Goal: Task Accomplishment & Management: Complete application form

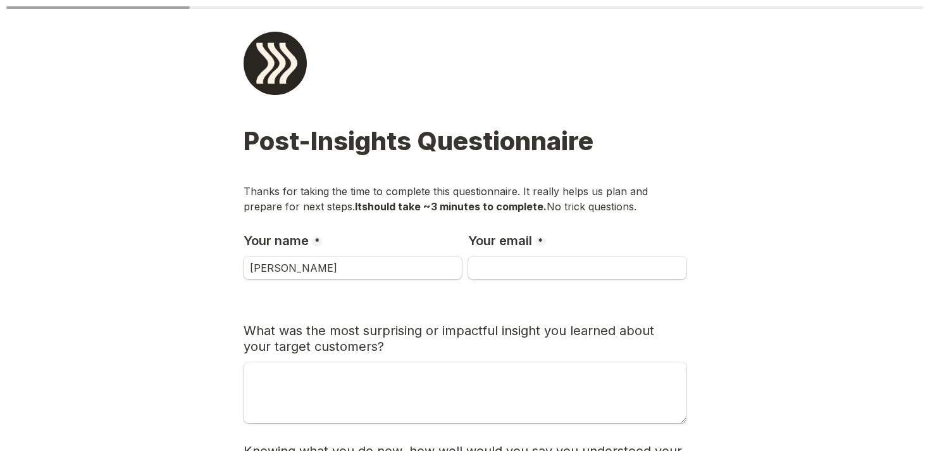
type input "[PERSON_NAME]"
type input "W"
click at [337, 266] on input "[PERSON_NAME]" at bounding box center [353, 267] width 218 height 23
type input "[PERSON_NAME]"
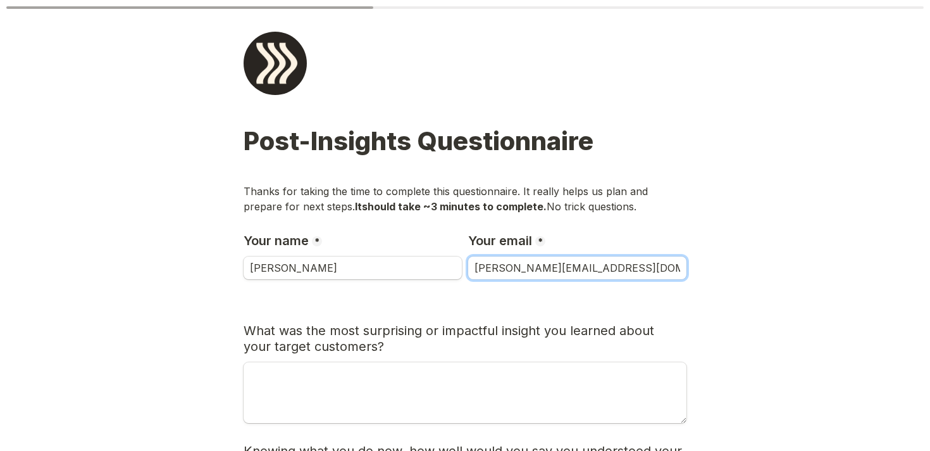
type input "[PERSON_NAME][EMAIL_ADDRESS][DOMAIN_NAME]"
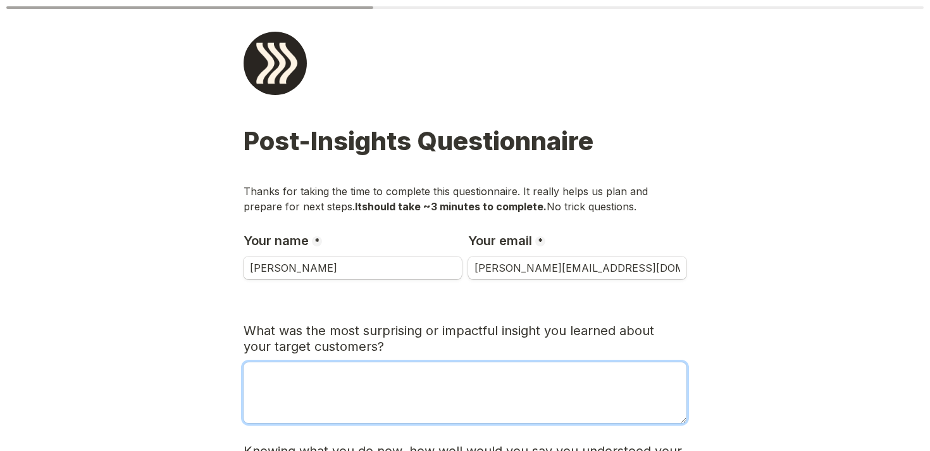
type textarea "I"
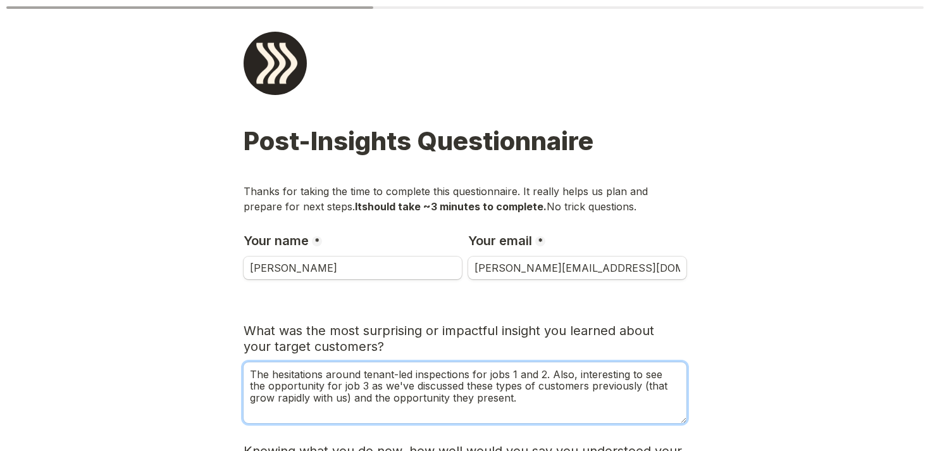
click at [544, 374] on textarea "The hesitations around tenant-led inspections for jobs 1 and 2. Also, interesti…" at bounding box center [465, 392] width 443 height 61
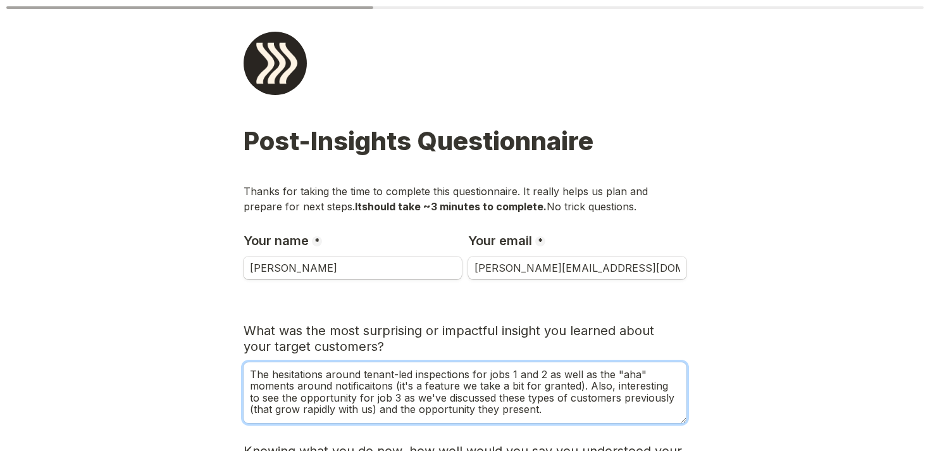
click at [378, 387] on textarea "The hesitations around tenant-led inspections for jobs 1 and 2 as well as the "…" at bounding box center [465, 392] width 443 height 61
click at [335, 391] on textarea "The hesitations around tenant-led inspections for jobs 1 and 2 as well as the "…" at bounding box center [465, 392] width 443 height 61
click at [449, 388] on textarea "The hesitations around tenant-led inspections for jobs 1 and 2 as well as the "…" at bounding box center [465, 392] width 443 height 61
click at [582, 397] on textarea "The hesitations around tenant-led inspections for jobs 1 and 2 as well as the "…" at bounding box center [465, 392] width 443 height 61
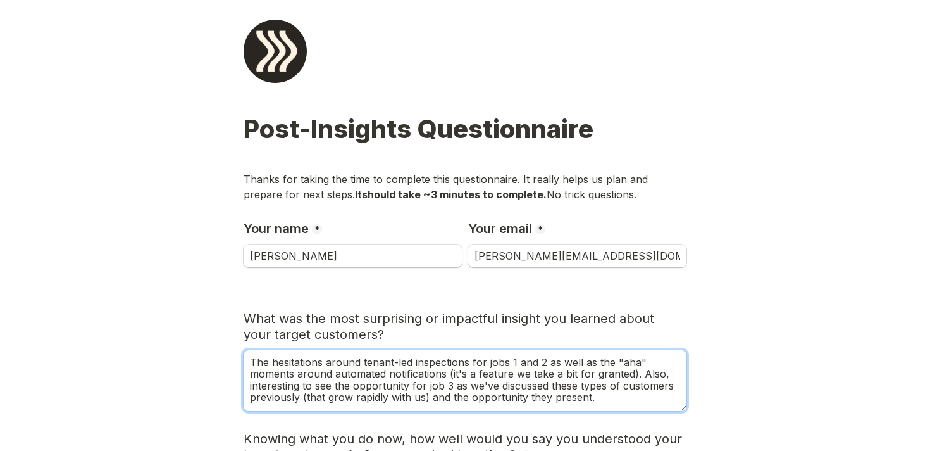
scroll to position [23, 0]
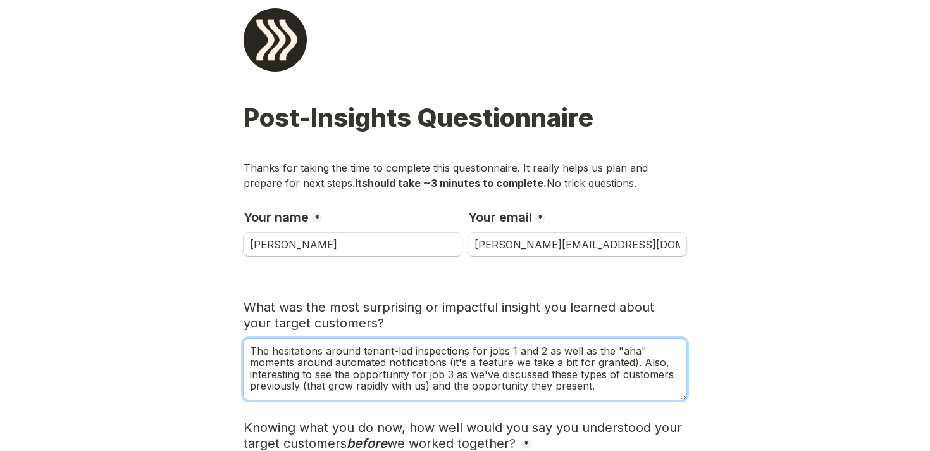
click at [442, 372] on textarea "The hesitations around tenant-led inspections for jobs 1 and 2 as well as the "…" at bounding box center [465, 369] width 443 height 61
click at [671, 361] on textarea "The hesitations around tenant-led inspections for jobs 1 and 2 as well as the "…" at bounding box center [465, 369] width 443 height 61
drag, startPoint x: 432, startPoint y: 376, endPoint x: 393, endPoint y: 376, distance: 38.6
click at [393, 376] on textarea "The hesitations around tenant-led inspections for jobs 1 and 2 as well as the "…" at bounding box center [465, 369] width 443 height 61
click at [499, 384] on textarea "The hesitations around tenant-led inspections for jobs 1 and 2 as well as the "…" at bounding box center [465, 369] width 443 height 61
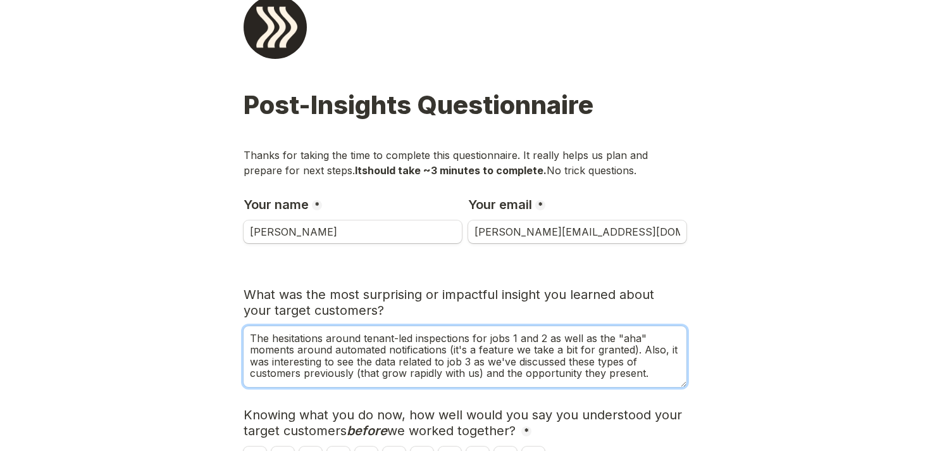
scroll to position [43, 0]
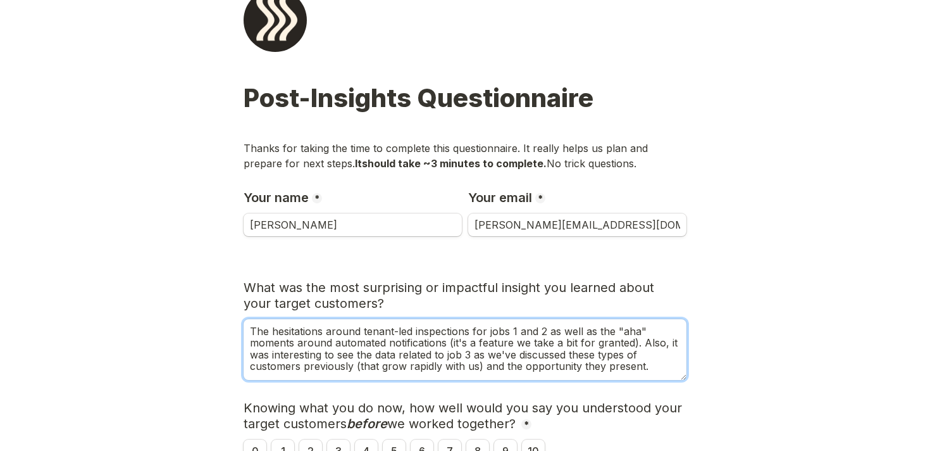
click at [394, 366] on textarea "The hesitations around tenant-led inspections for jobs 1 and 2 as well as the "…" at bounding box center [465, 349] width 443 height 61
drag, startPoint x: 481, startPoint y: 366, endPoint x: 408, endPoint y: 362, distance: 72.9
click at [408, 362] on textarea "The hesitations around tenant-led inspections for jobs 1 and 2 as well as the "…" at bounding box center [465, 349] width 443 height 61
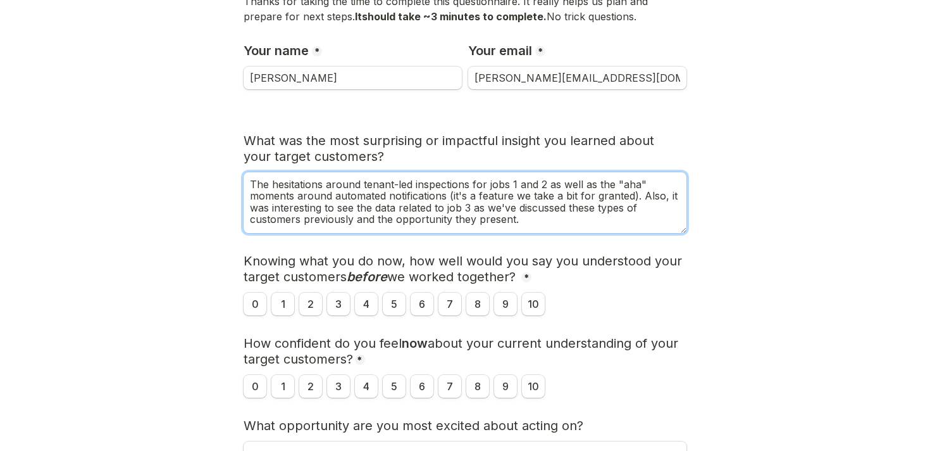
scroll to position [201, 0]
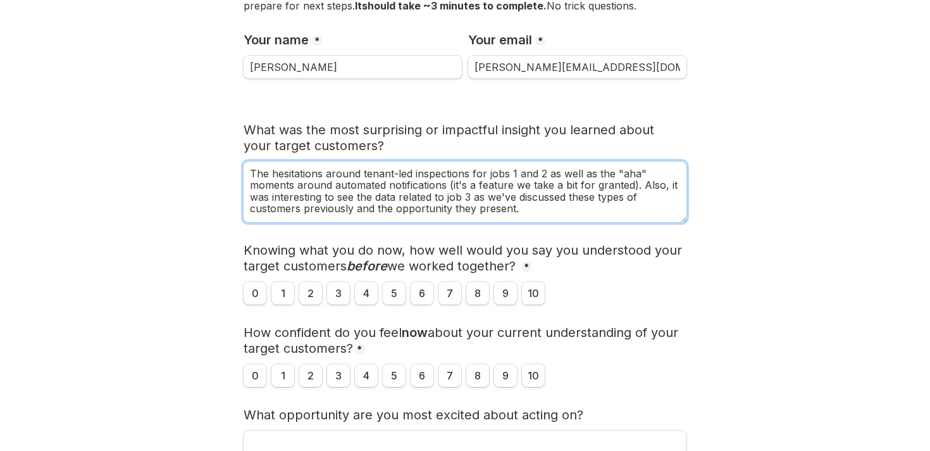
type textarea "The hesitations around tenant-led inspections for jobs 1 and 2 as well as the "…"
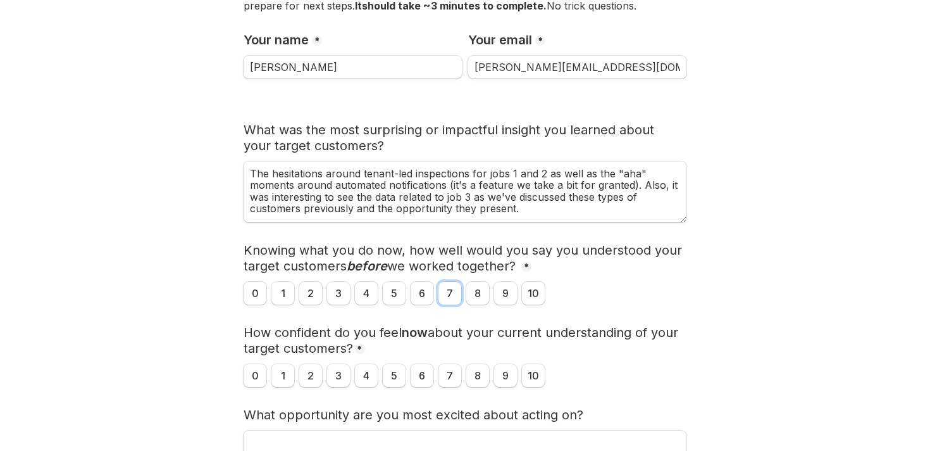
click at [455, 296] on input "7" at bounding box center [450, 293] width 23 height 23
radio input "true"
click at [506, 380] on input "9" at bounding box center [505, 375] width 23 height 23
radio input "true"
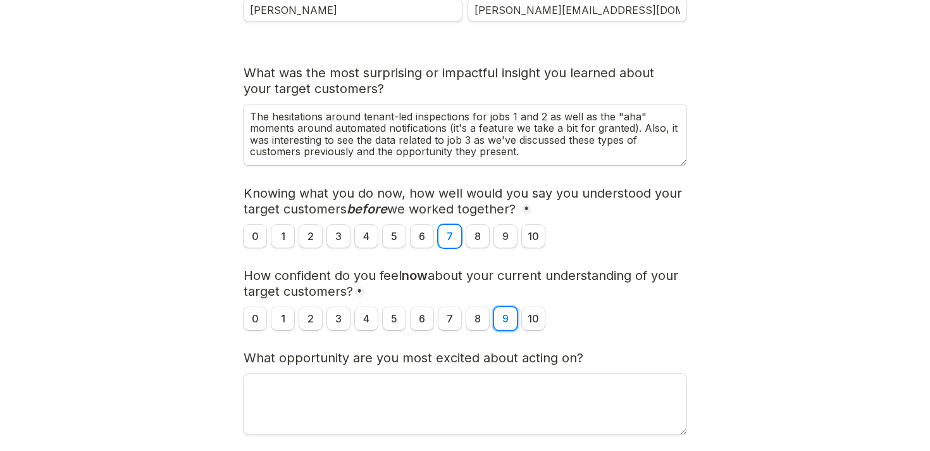
scroll to position [277, 0]
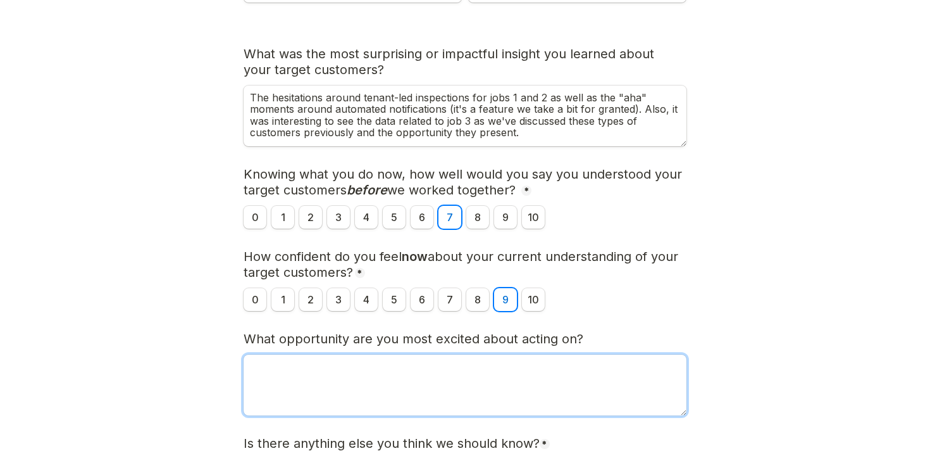
click at [573, 375] on textarea "What opportunity are you most excited about acting on?" at bounding box center [465, 384] width 443 height 61
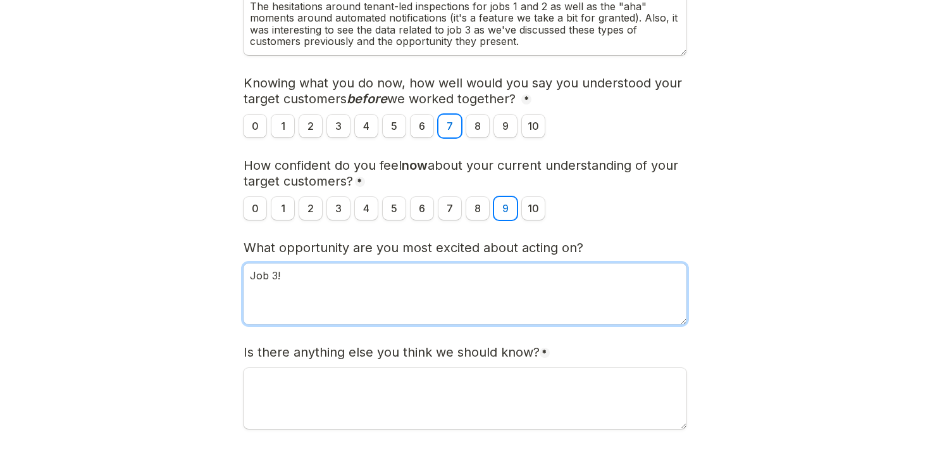
scroll to position [370, 0]
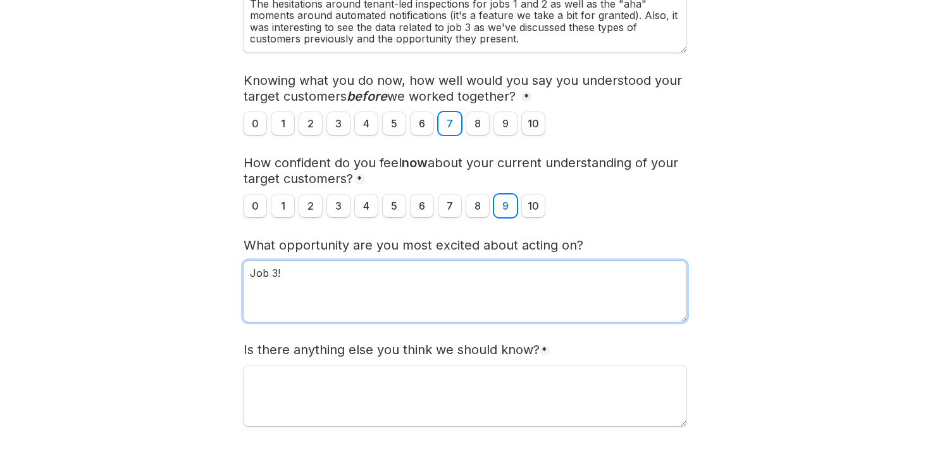
type textarea "Job 3!"
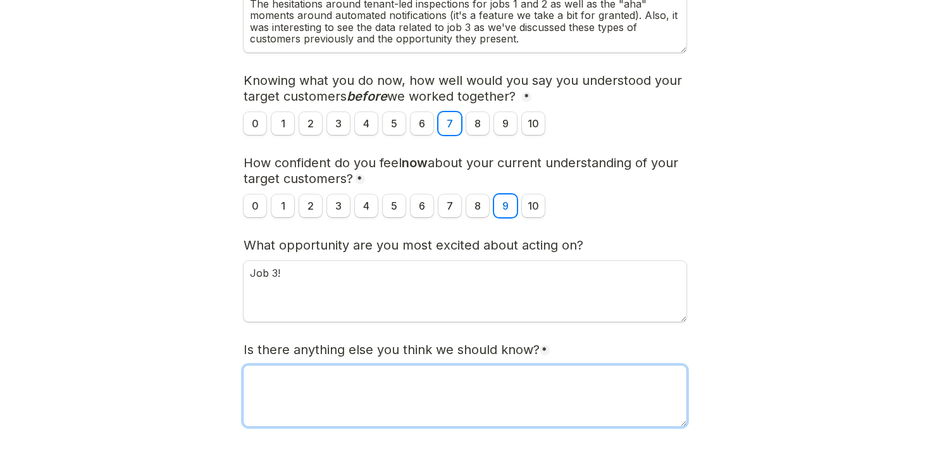
click at [489, 411] on textarea "Is there anything else you think we should know?" at bounding box center [465, 395] width 443 height 61
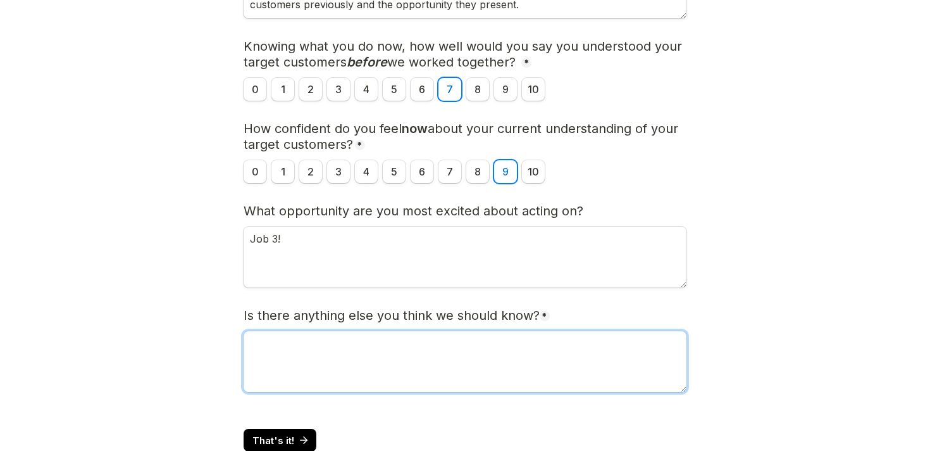
scroll to position [405, 0]
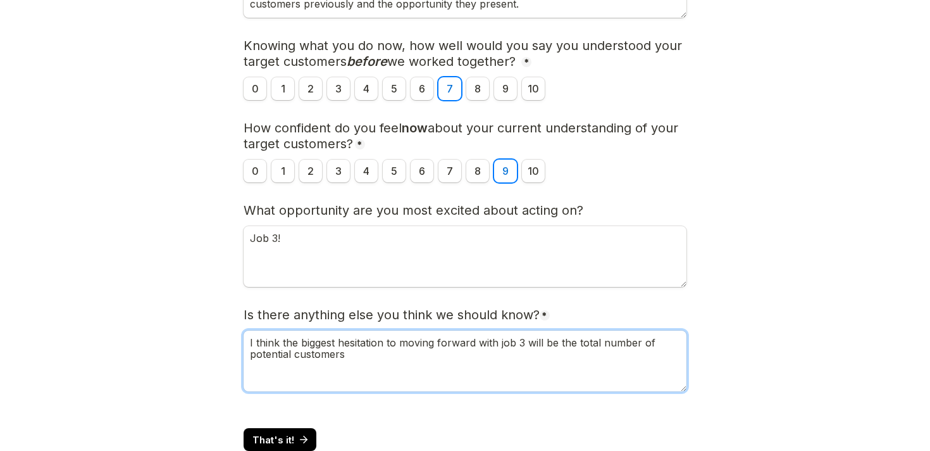
paste textarea "this"
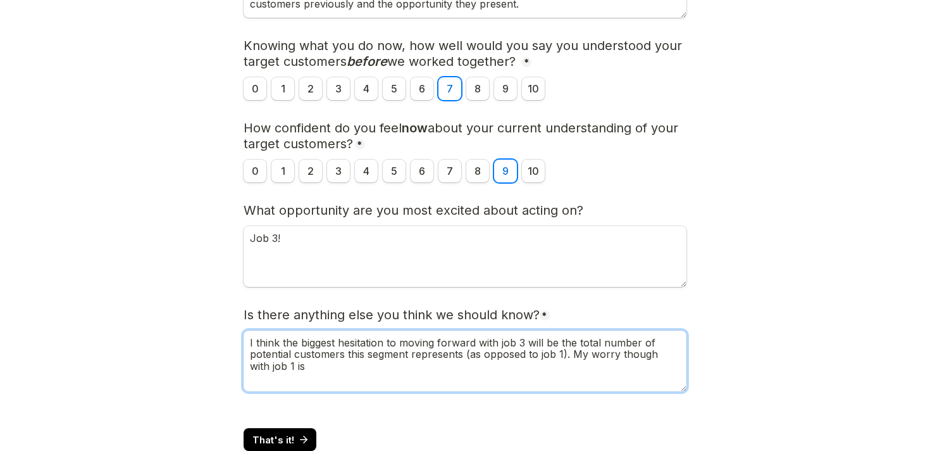
paste textarea "that"
drag, startPoint x: 401, startPoint y: 371, endPoint x: 303, endPoint y: 371, distance: 98.1
click at [303, 371] on textarea "I think the biggest hesitation to moving forward with job 3 will be the total n…" at bounding box center [465, 360] width 443 height 61
drag, startPoint x: 306, startPoint y: 365, endPoint x: 495, endPoint y: 363, distance: 188.6
click at [495, 363] on textarea "I think the biggest hesitation to moving forward with job 3 will be the total n…" at bounding box center [465, 360] width 443 height 61
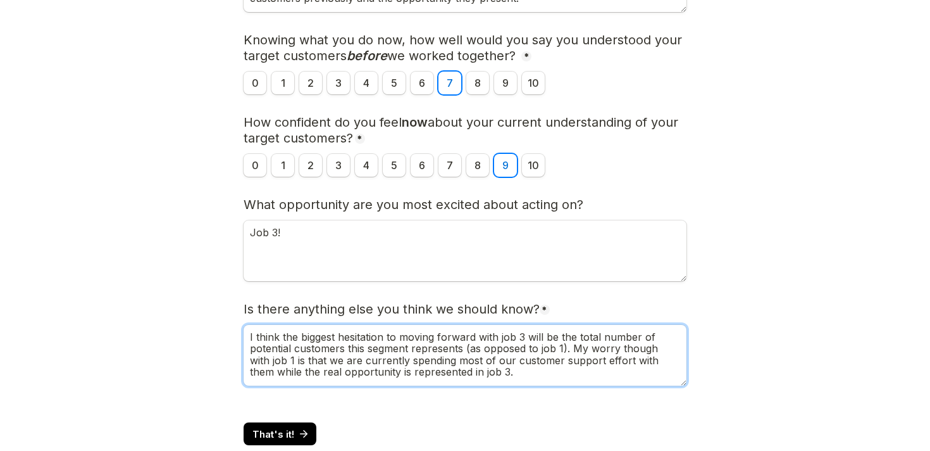
scroll to position [413, 0]
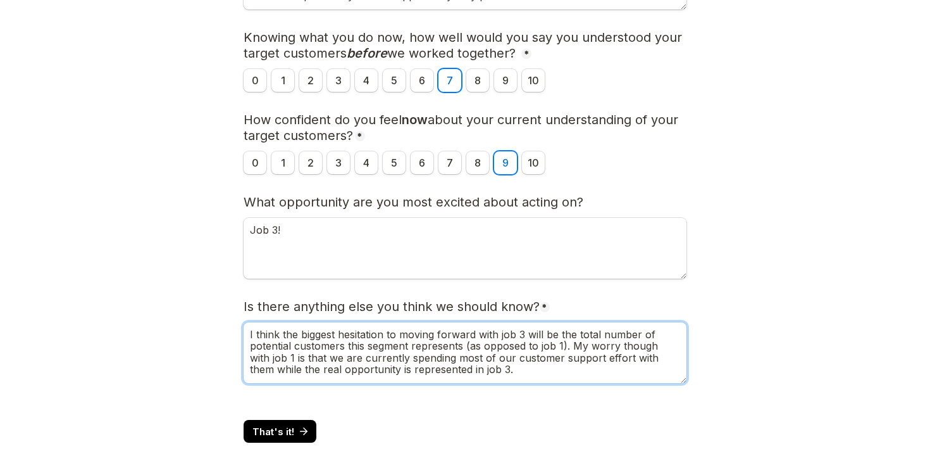
click at [361, 346] on textarea "I think the biggest hesitation to moving forward with job 3 will be the total n…" at bounding box center [465, 352] width 443 height 61
click at [527, 363] on textarea "I think the biggest hesitation to moving forward with job 3 will be the total n…" at bounding box center [465, 352] width 443 height 61
drag, startPoint x: 678, startPoint y: 348, endPoint x: 586, endPoint y: 346, distance: 91.8
click at [586, 346] on textarea "I think the biggest hesitation to moving forward with job 3 will be the total n…" at bounding box center [465, 352] width 443 height 61
click at [274, 370] on textarea "I think the biggest hesitation to moving forward with job 3 will be the total n…" at bounding box center [465, 352] width 443 height 61
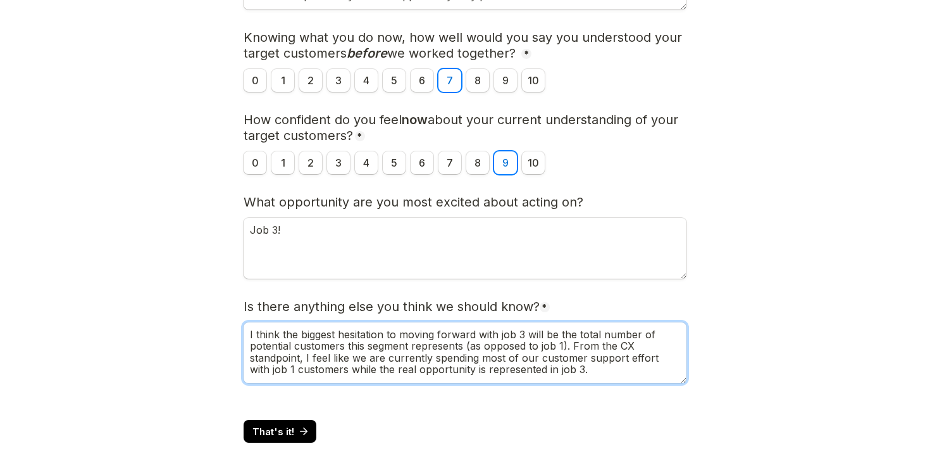
click at [573, 373] on textarea "I think the biggest hesitation to moving forward with job 3 will be the total n…" at bounding box center [465, 352] width 443 height 61
click at [464, 374] on textarea "I think the biggest hesitation to moving forward with job 3 will be the total n…" at bounding box center [465, 352] width 443 height 61
drag, startPoint x: 521, startPoint y: 366, endPoint x: 489, endPoint y: 365, distance: 31.7
click at [489, 365] on textarea "I think the biggest hesitation to moving forward with job 3 will be the total n…" at bounding box center [465, 352] width 443 height 61
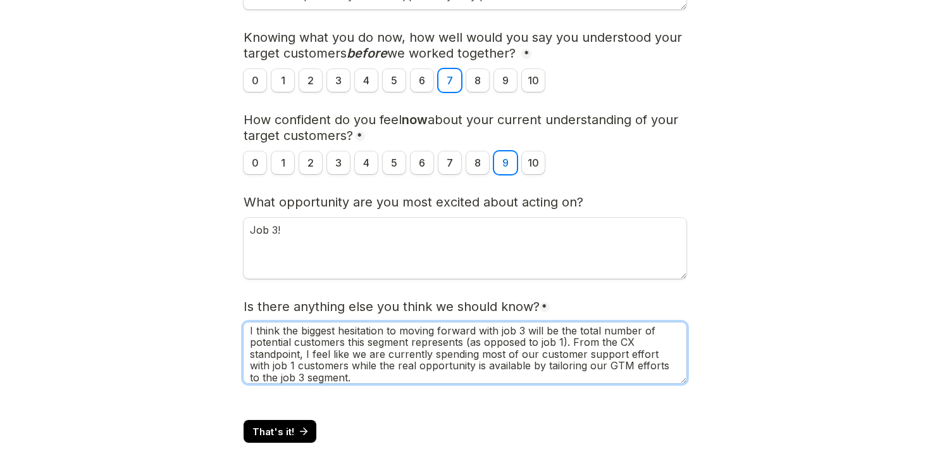
click at [419, 350] on textarea "I think the biggest hesitation to moving forward with job 3 will be the total n…" at bounding box center [465, 352] width 443 height 61
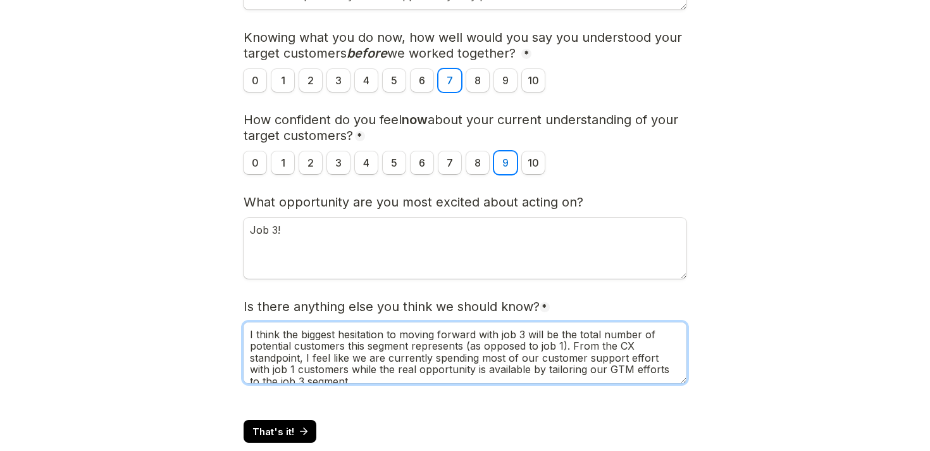
click at [423, 348] on textarea "I think the biggest hesitation to moving forward with job 3 will be the total n…" at bounding box center [465, 352] width 443 height 61
click at [296, 332] on textarea "I think the biggest hesitation to moving forward with job 3 will be the total n…" at bounding box center [465, 352] width 443 height 61
click at [407, 350] on textarea "I think the potential hesitation to moving forward with job 3 will be the total…" at bounding box center [465, 352] width 443 height 61
click at [570, 346] on textarea "I think the potential hesitation to moving forward with job 3 will be the total…" at bounding box center [465, 352] width 443 height 61
click at [401, 361] on textarea "I think the potential hesitation to moving forward with job 3 will be the total…" at bounding box center [465, 352] width 443 height 61
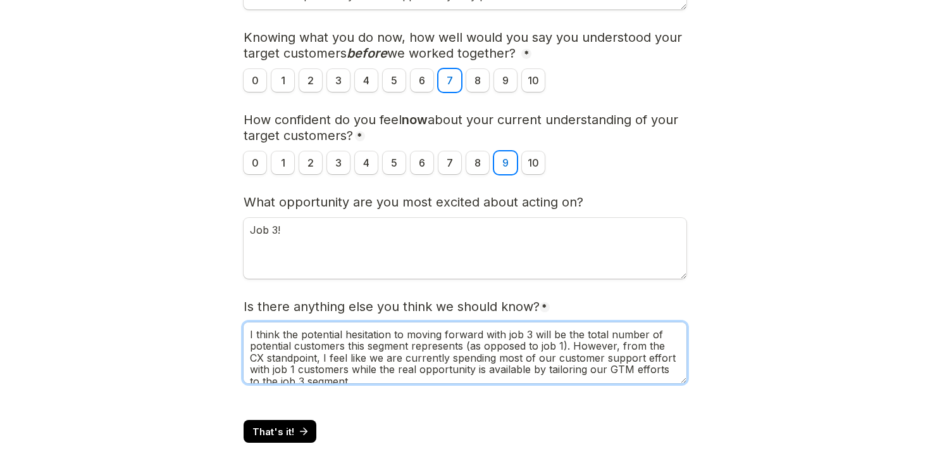
scroll to position [10, 0]
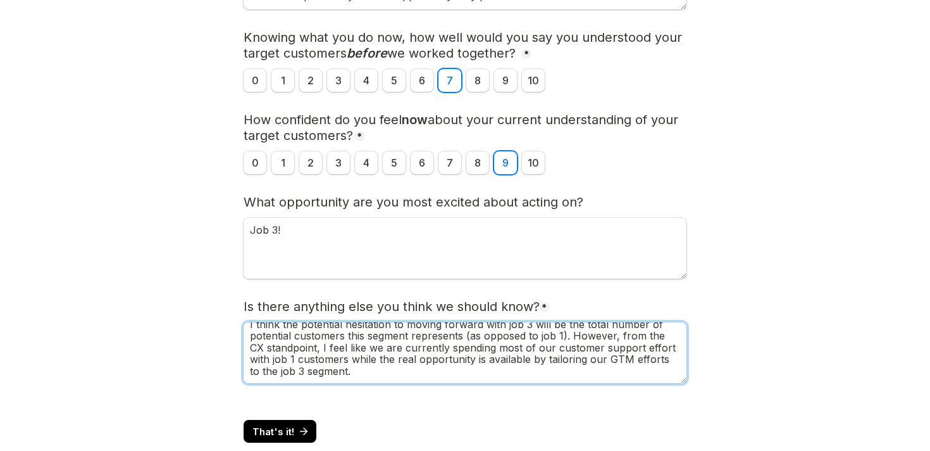
click at [480, 360] on textarea "I think the potential hesitation to moving forward with job 3 will be the total…" at bounding box center [465, 352] width 443 height 61
drag, startPoint x: 521, startPoint y: 361, endPoint x: 473, endPoint y: 361, distance: 48.7
click at [473, 361] on textarea "I think the potential hesitation to moving forward with job 3 will be the total…" at bounding box center [465, 352] width 443 height 61
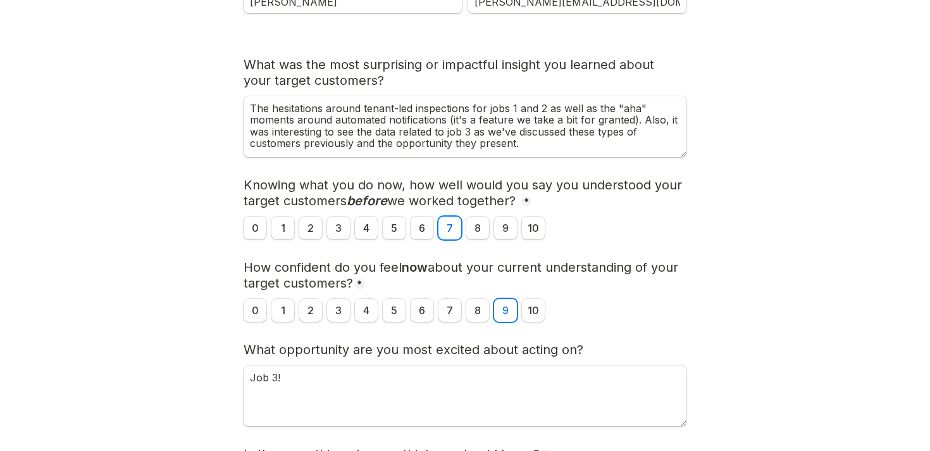
scroll to position [240, 0]
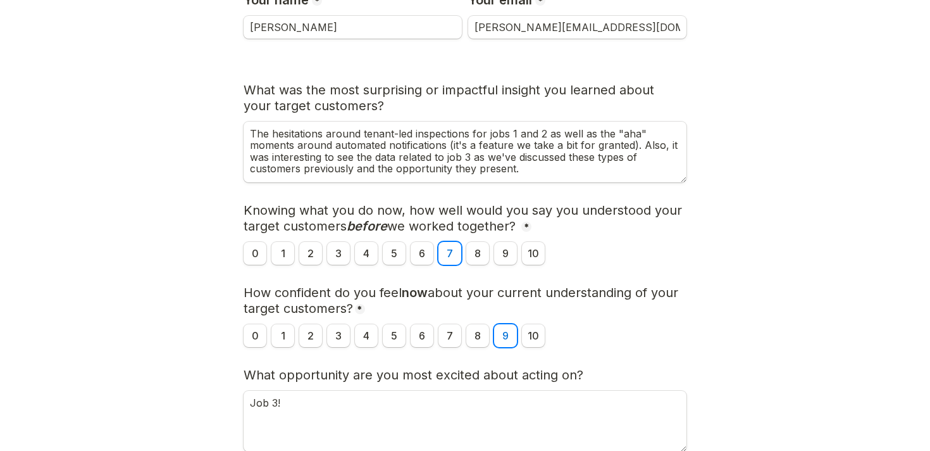
type textarea "I think the potential hesitation to moving forward with job 3 will be the total…"
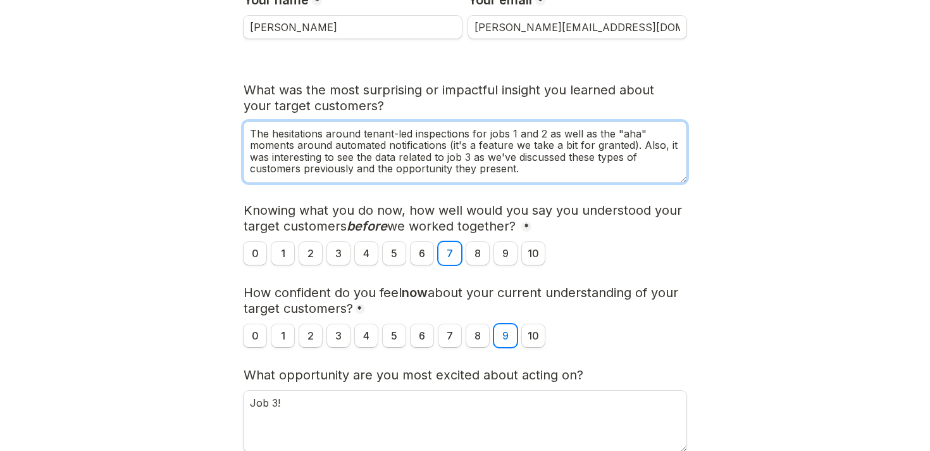
drag, startPoint x: 268, startPoint y: 131, endPoint x: 253, endPoint y: 131, distance: 15.2
click at [253, 131] on textarea "The hesitations around tenant-led inspections for jobs 1 and 2 as well as the "…" at bounding box center [465, 152] width 443 height 61
paste textarea "interest"
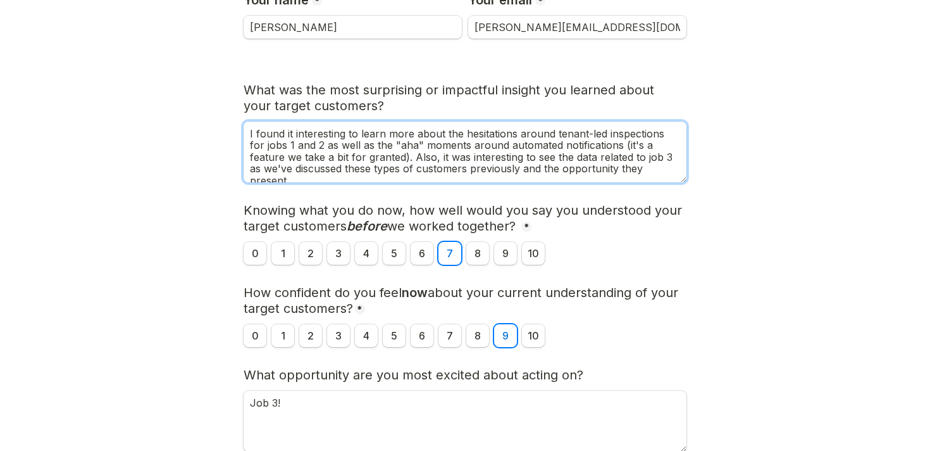
click at [413, 138] on textarea "I found it interesting to learn more about the hesitations around tenant-led in…" at bounding box center [465, 152] width 443 height 61
click at [311, 144] on textarea "I found it interesting to learn more about the hesitations around tenant-led in…" at bounding box center [465, 152] width 443 height 61
drag, startPoint x: 647, startPoint y: 147, endPoint x: 604, endPoint y: 146, distance: 42.4
click at [604, 146] on textarea "I found it interesting to learn more about the hesitations around tenant-led in…" at bounding box center [465, 152] width 443 height 61
click at [369, 157] on textarea "I found it interesting to learn more about the hesitations around tenant-led in…" at bounding box center [465, 152] width 443 height 61
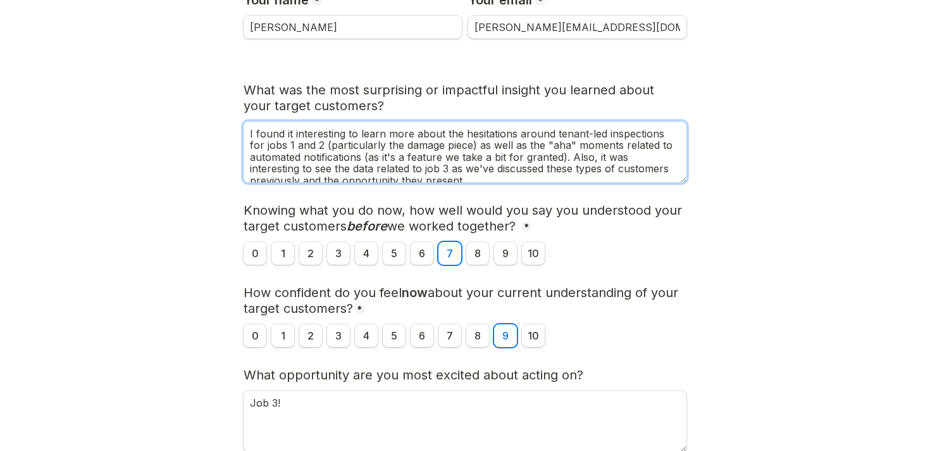
click at [544, 147] on textarea "I found it interesting to learn more about the hesitations around tenant-led in…" at bounding box center [465, 152] width 443 height 61
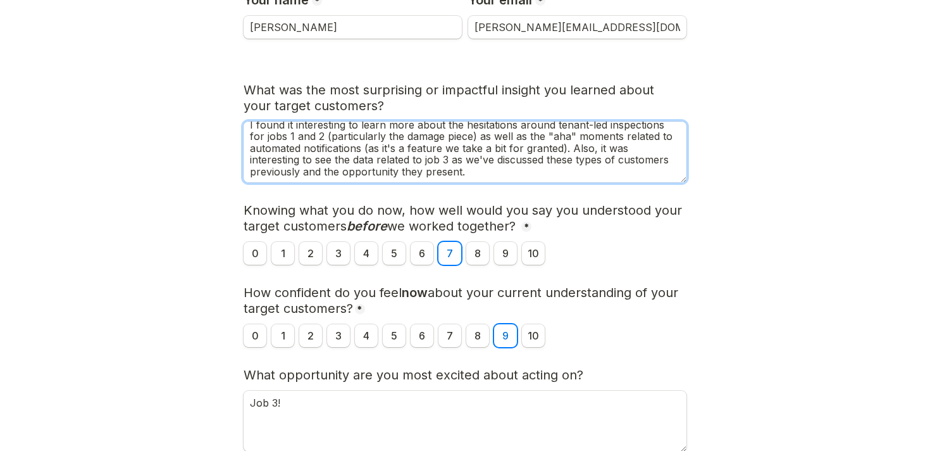
scroll to position [9, 0]
click at [409, 168] on textarea "I found it interesting to learn more about the hesitations around tenant-led in…" at bounding box center [465, 152] width 443 height 61
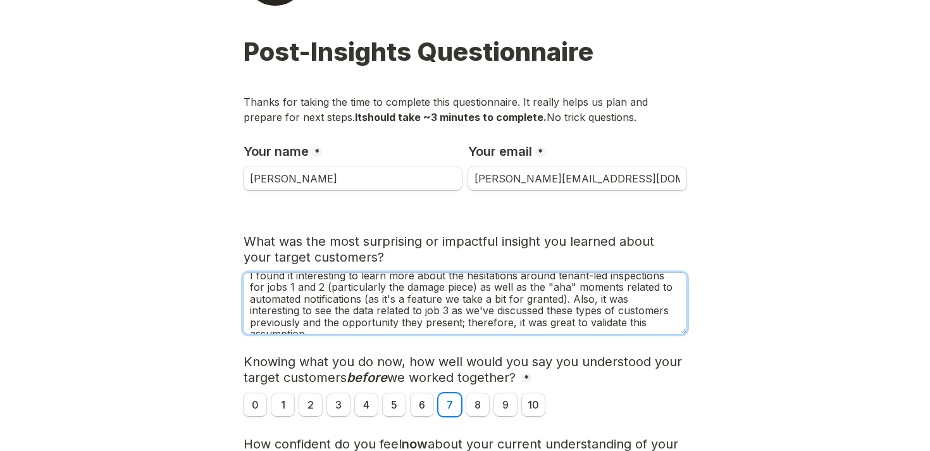
scroll to position [91, 0]
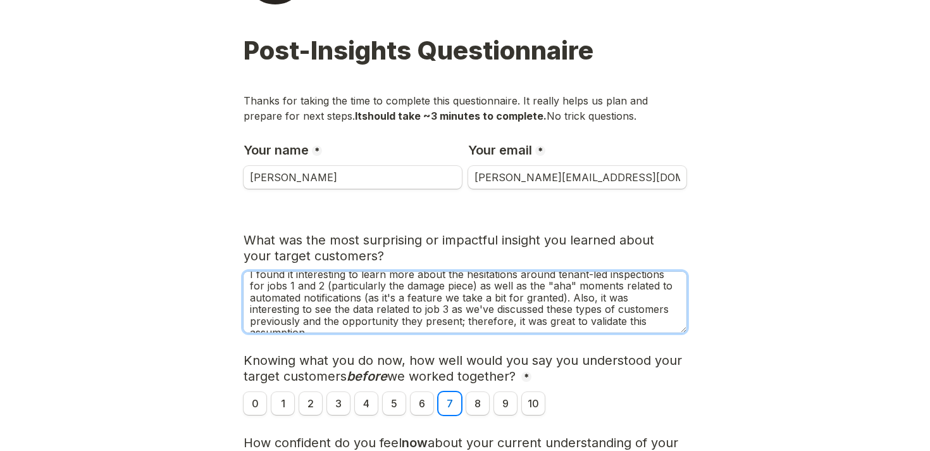
click at [506, 290] on textarea "I found it interesting to learn more about the hesitations around tenant-led in…" at bounding box center [465, 302] width 443 height 61
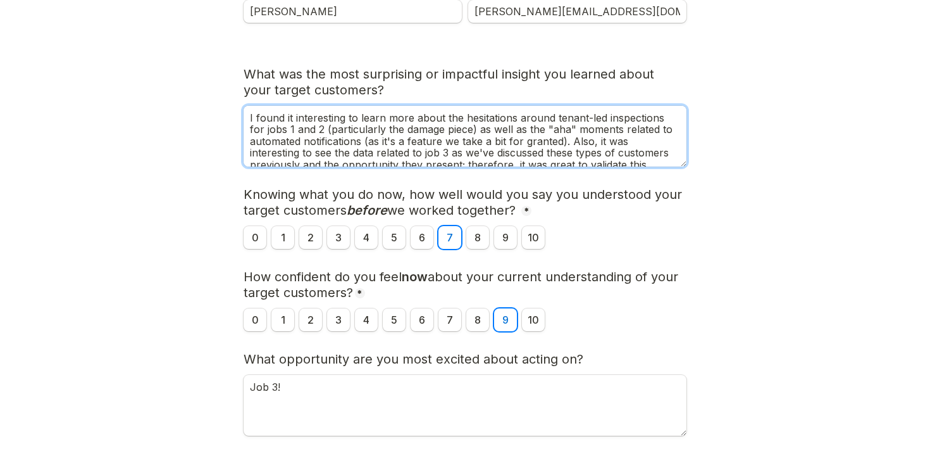
scroll to position [443, 0]
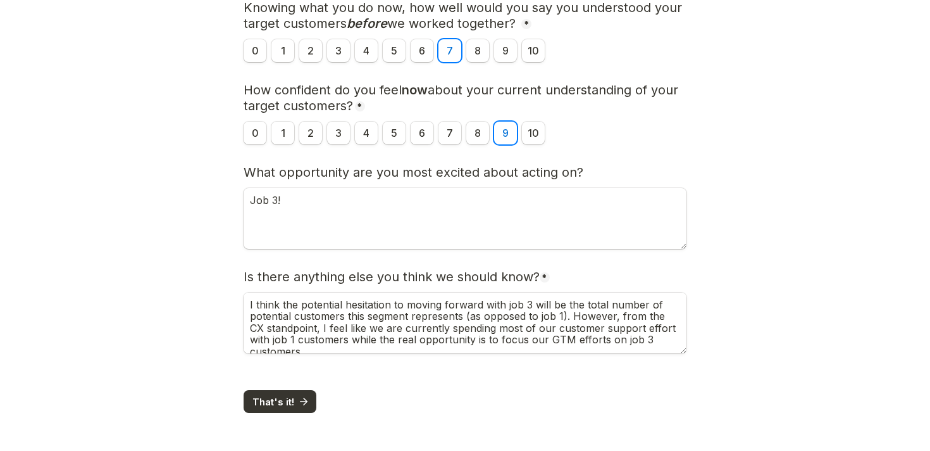
type textarea "I found it interesting to learn more about the hesitations around tenant-led in…"
click at [288, 399] on span "That's it!" at bounding box center [274, 401] width 42 height 9
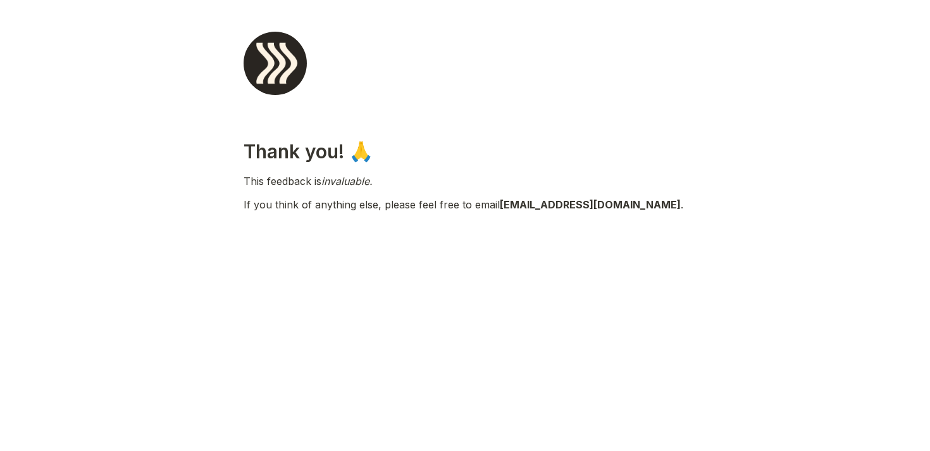
scroll to position [0, 0]
